Goal: Transaction & Acquisition: Purchase product/service

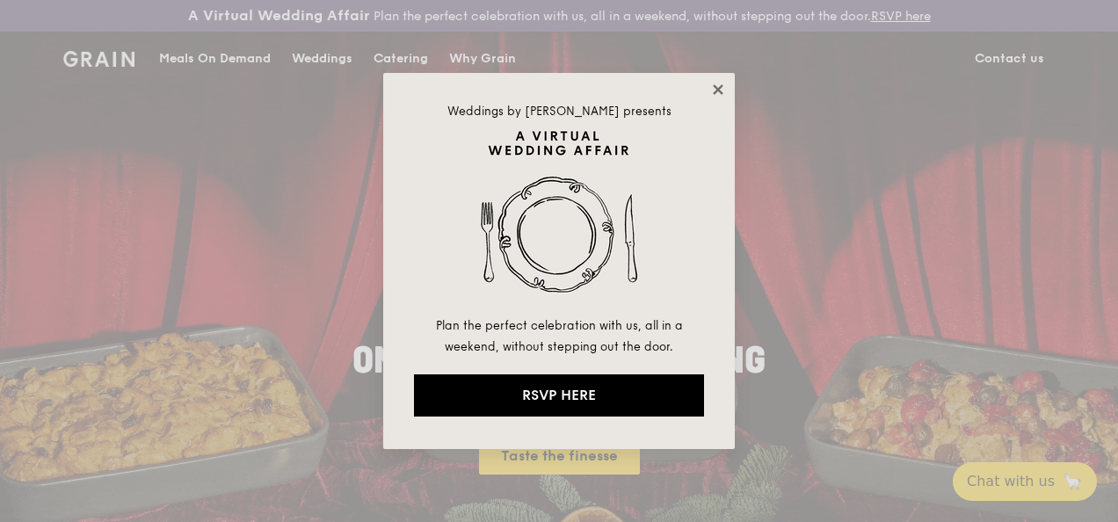
click at [722, 85] on icon at bounding box center [718, 90] width 16 height 16
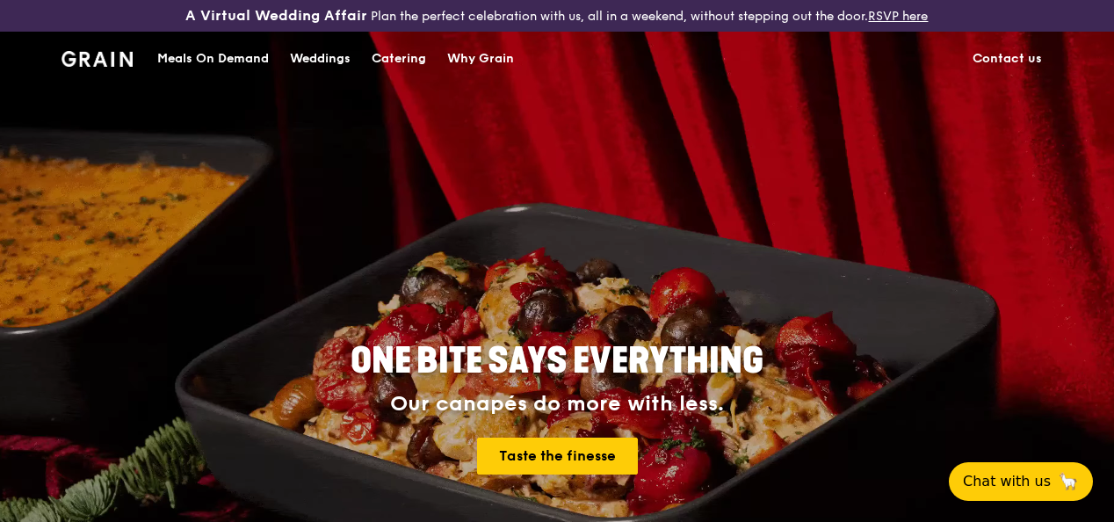
click at [181, 67] on div "Meals On Demand" at bounding box center [213, 59] width 112 height 53
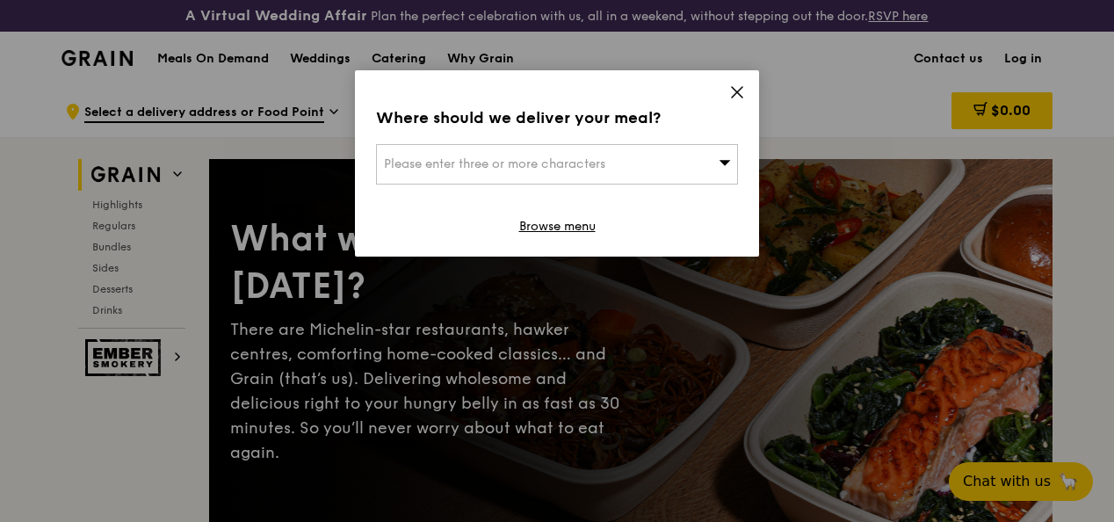
click at [721, 158] on icon at bounding box center [725, 162] width 12 height 13
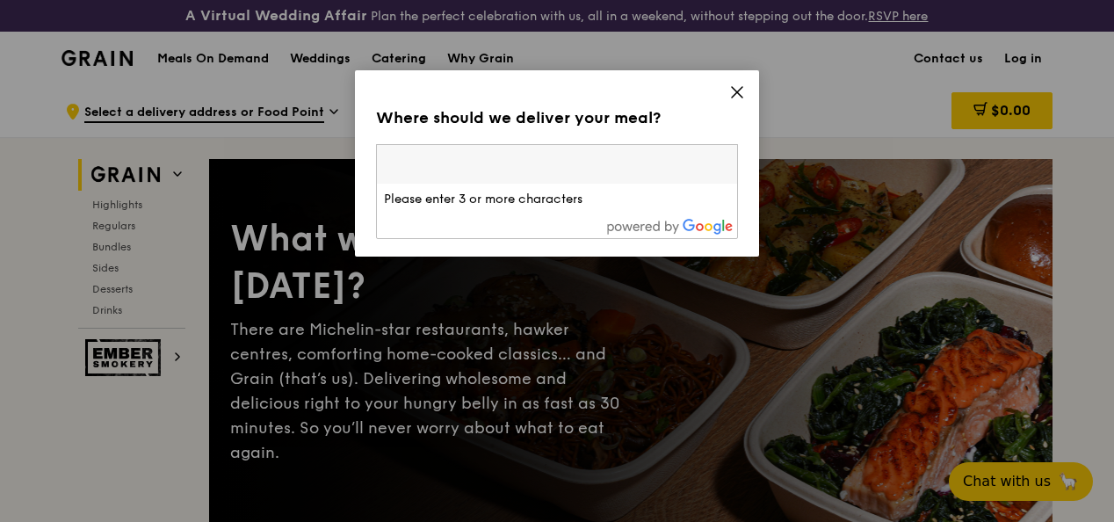
click at [735, 85] on icon at bounding box center [737, 92] width 16 height 16
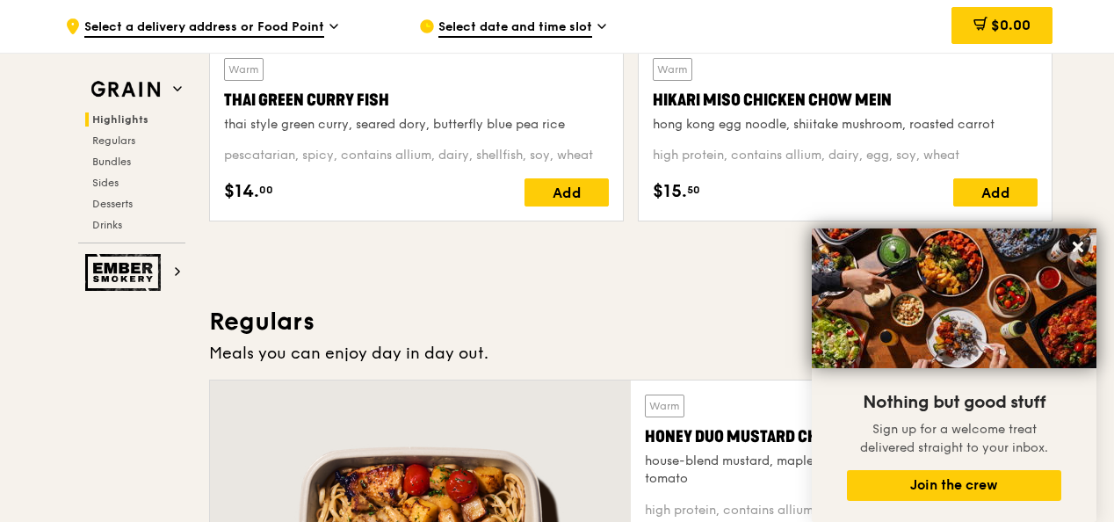
scroll to position [791, 0]
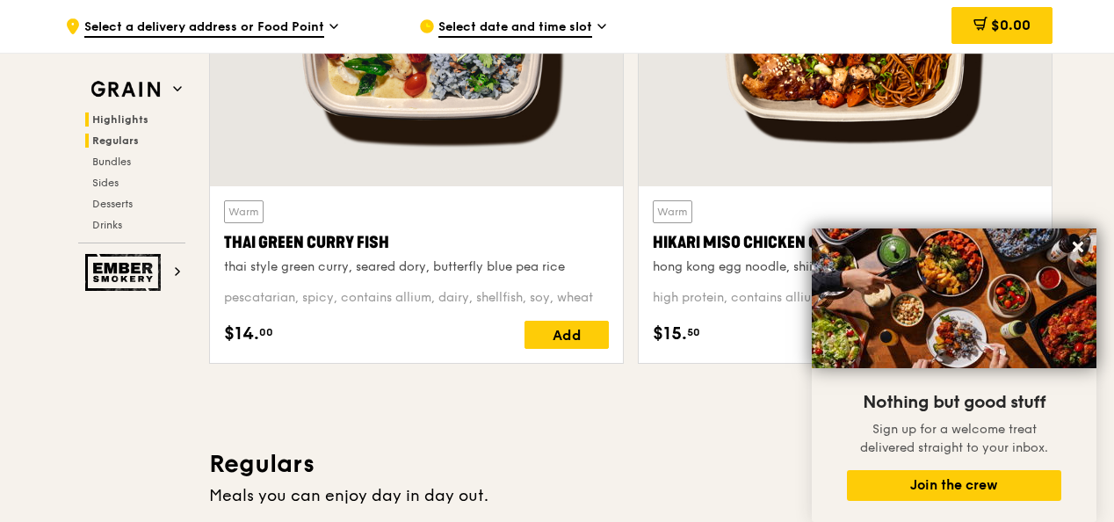
click at [130, 136] on span "Regulars" at bounding box center [115, 140] width 47 height 12
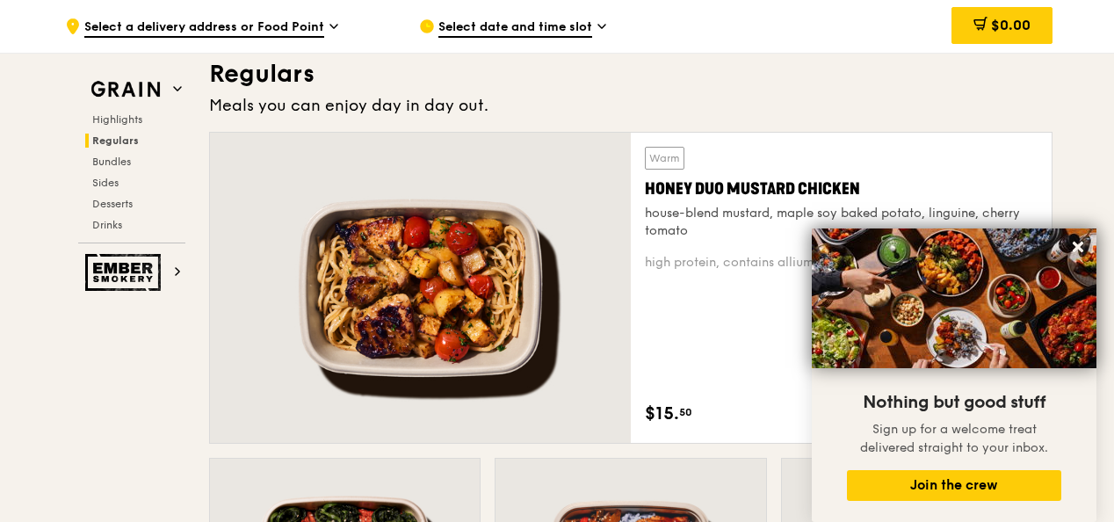
scroll to position [1183, 0]
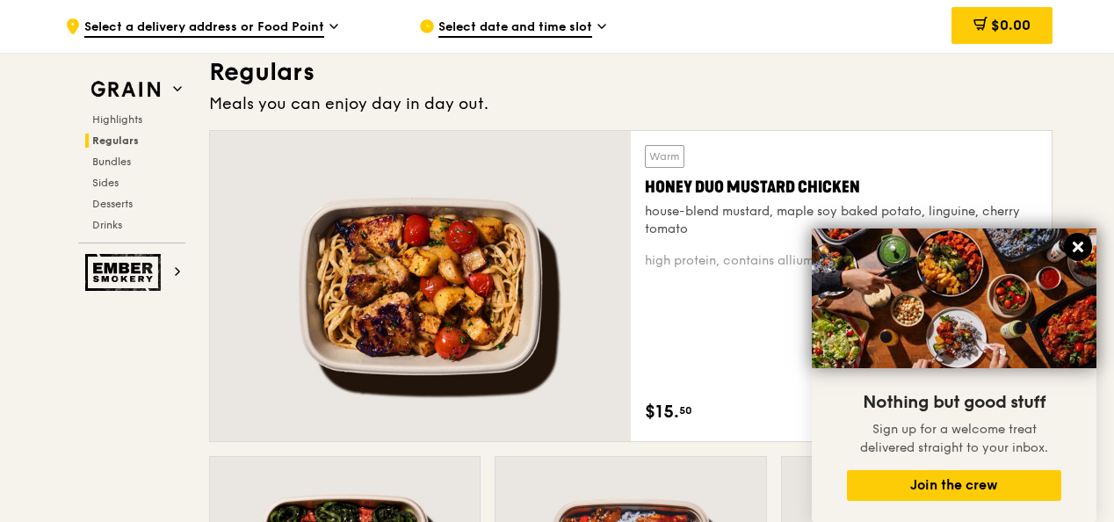
click at [1071, 242] on icon at bounding box center [1078, 247] width 16 height 16
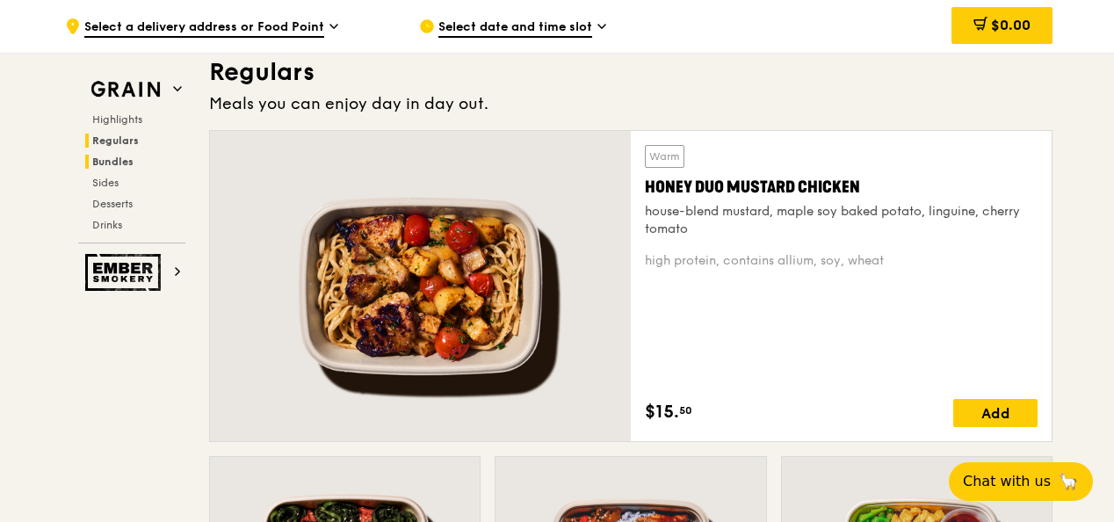
click at [122, 163] on span "Bundles" at bounding box center [112, 162] width 41 height 12
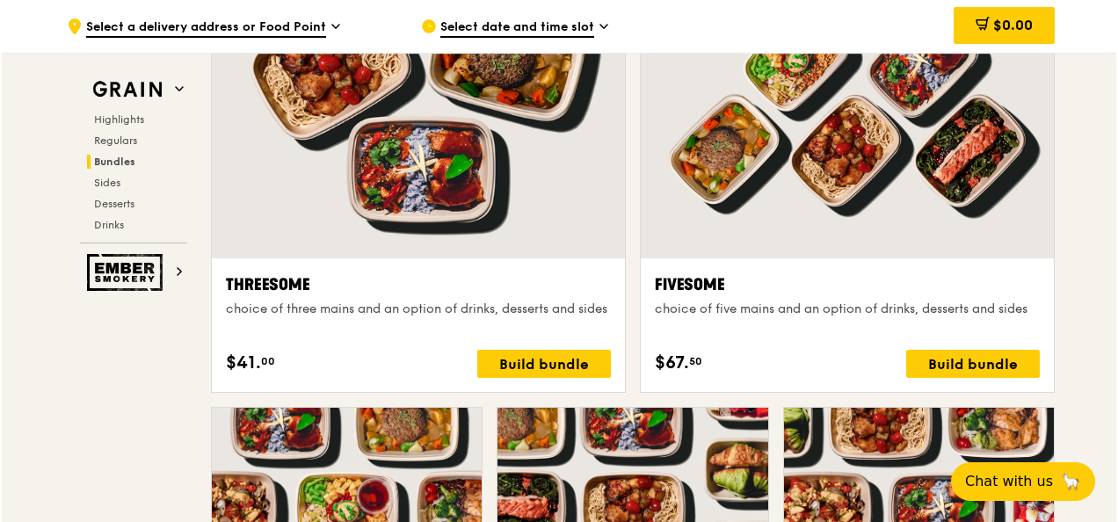
scroll to position [3610, 0]
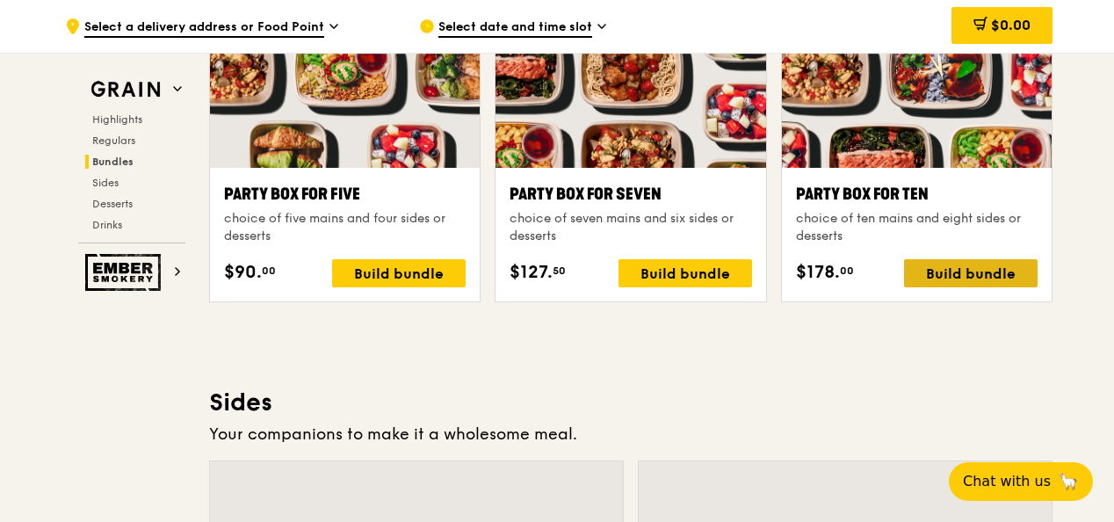
click at [940, 282] on div "Build bundle" at bounding box center [971, 273] width 134 height 28
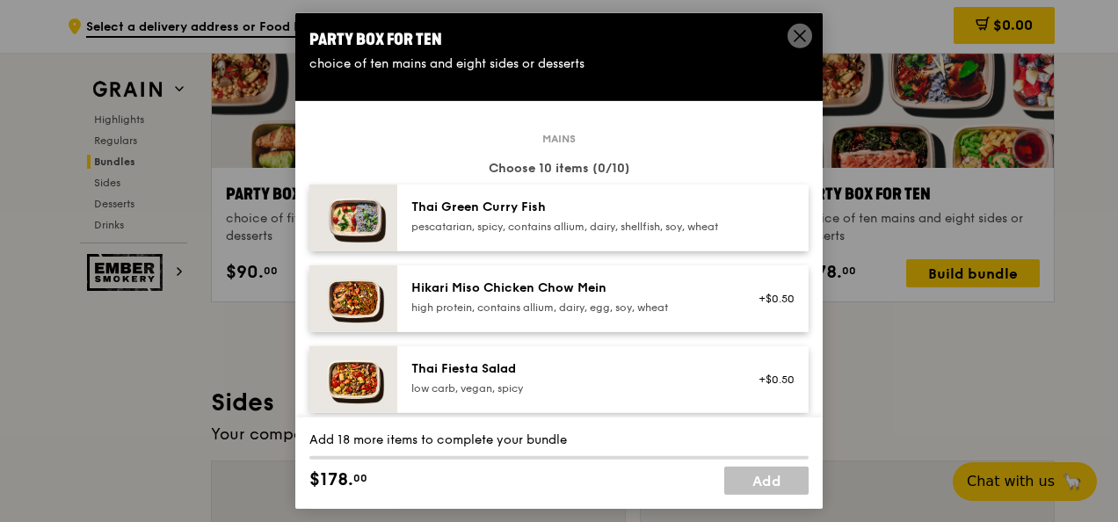
click at [794, 33] on icon at bounding box center [800, 36] width 16 height 16
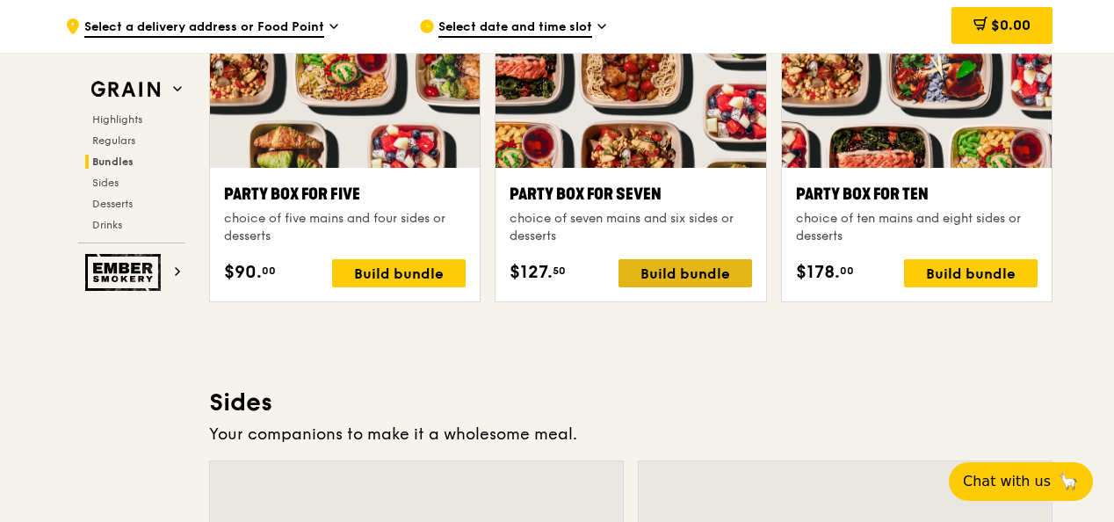
click at [673, 279] on div "Build bundle" at bounding box center [686, 273] width 134 height 28
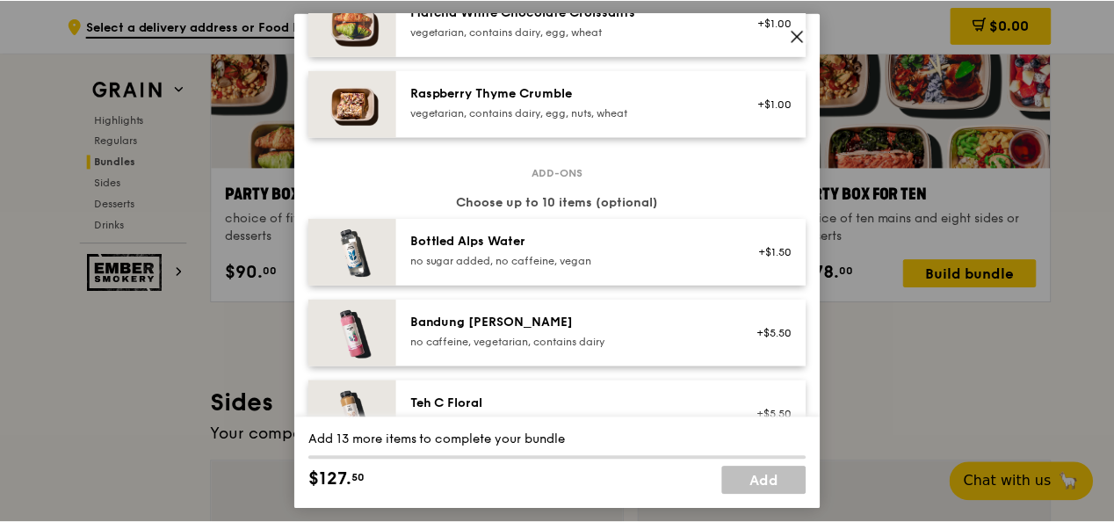
scroll to position [1670, 0]
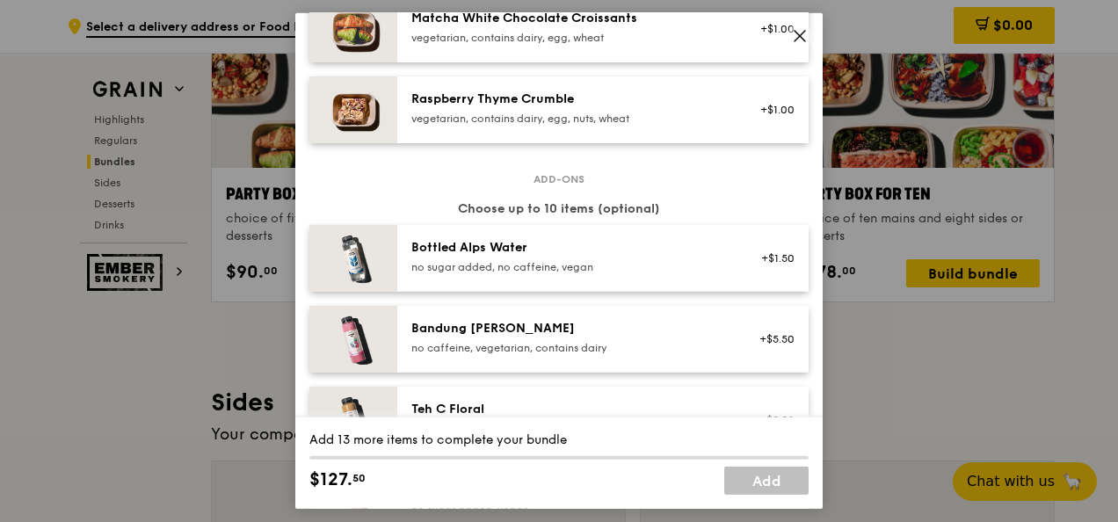
click at [805, 36] on icon at bounding box center [800, 36] width 16 height 16
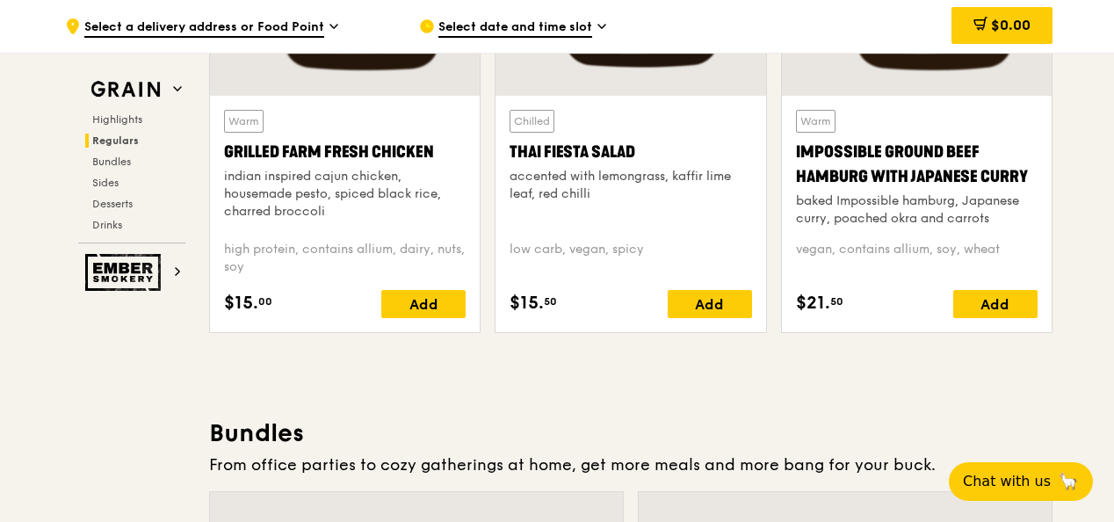
scroll to position [2028, 0]
